Goal: Check status

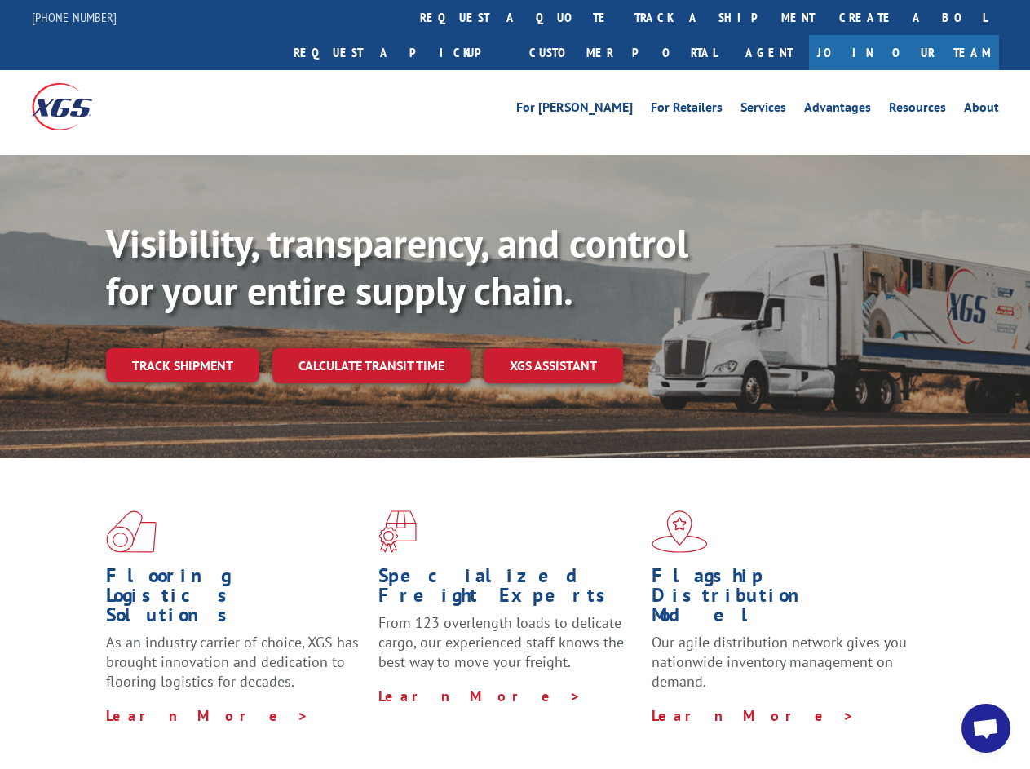
click at [514, 384] on div "Visibility, transparency, and control for your entire supply chain. Track shipm…" at bounding box center [568, 333] width 924 height 227
click at [622, 17] on link "track a shipment" at bounding box center [724, 17] width 205 height 35
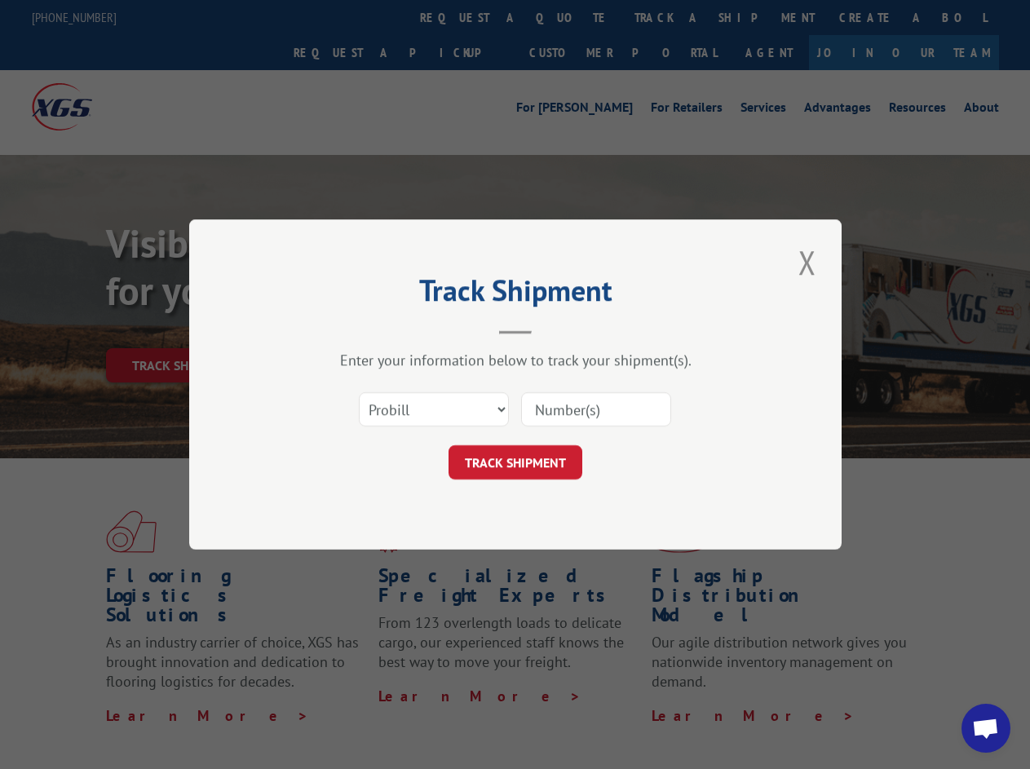
click at [569, 17] on div "Track Shipment Enter your information below to track your shipment(s). Select c…" at bounding box center [515, 384] width 1030 height 769
click at [671, 17] on div "Track Shipment Enter your information below to track your shipment(s). Select c…" at bounding box center [515, 384] width 1030 height 769
click at [182, 329] on div "Track Shipment Enter your information below to track your shipment(s). Select c…" at bounding box center [515, 384] width 1030 height 769
click at [370, 329] on header "Track Shipment" at bounding box center [515, 306] width 489 height 55
click at [554, 329] on header "Track Shipment" at bounding box center [515, 306] width 489 height 55
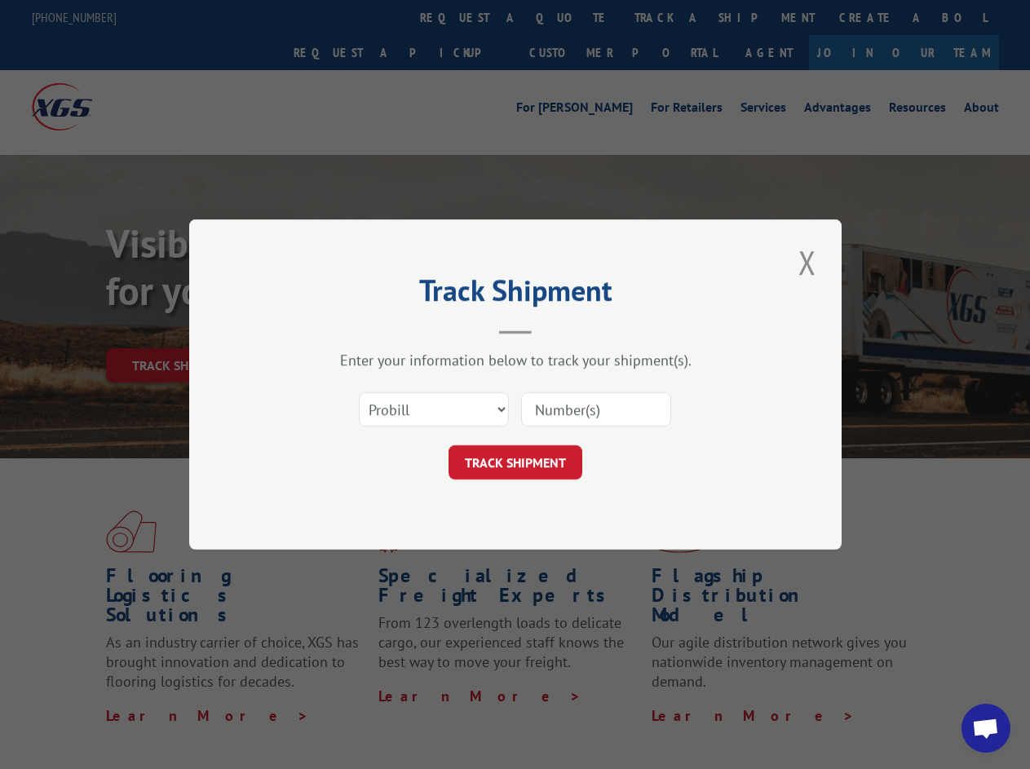
click at [986, 728] on span "Open chat" at bounding box center [985, 729] width 27 height 23
